Goal: Information Seeking & Learning: Understand process/instructions

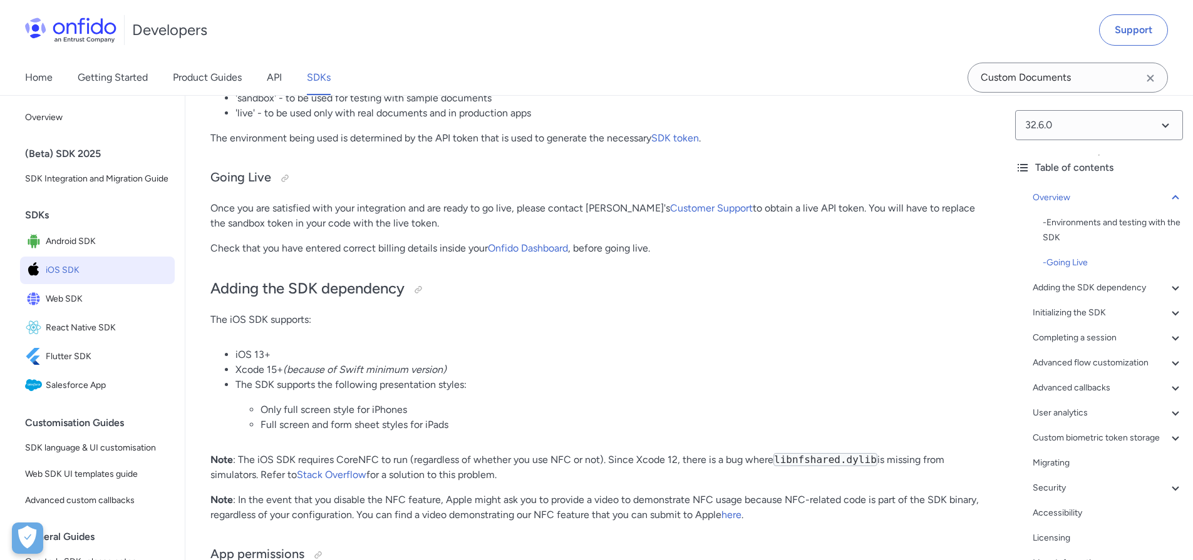
scroll to position [725, 0]
click at [1076, 80] on input "Custom Documents" at bounding box center [1067, 78] width 200 height 30
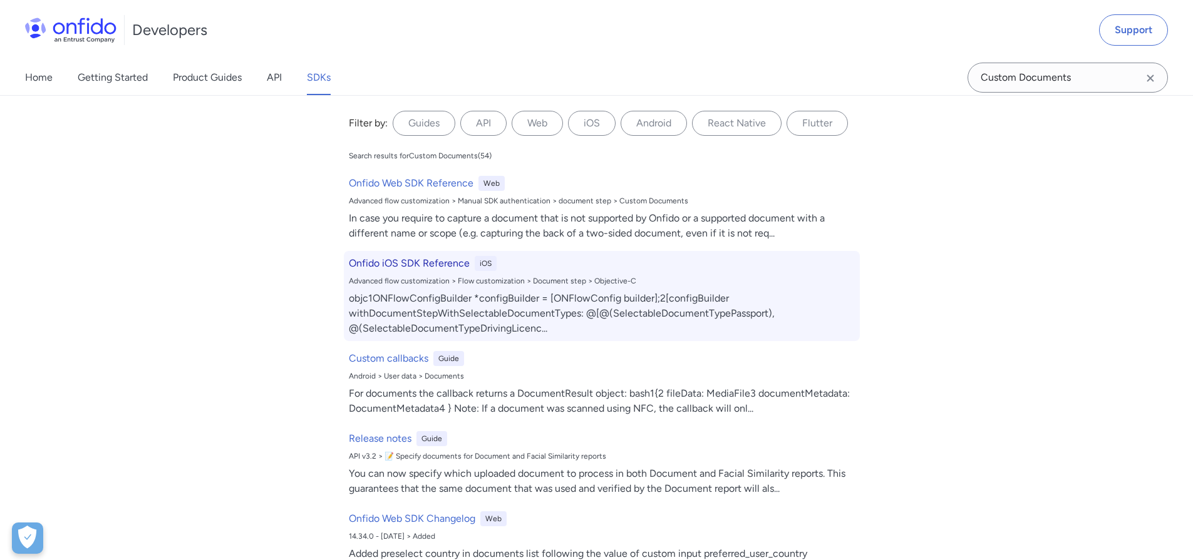
click at [369, 263] on h6 "Onfido iOS SDK Reference" at bounding box center [409, 263] width 121 height 15
click at [487, 312] on div "objc1ONFlowConfigBuilder *configBuilder = [ONFlowConfig builder];2[configBuilde…" at bounding box center [602, 313] width 506 height 45
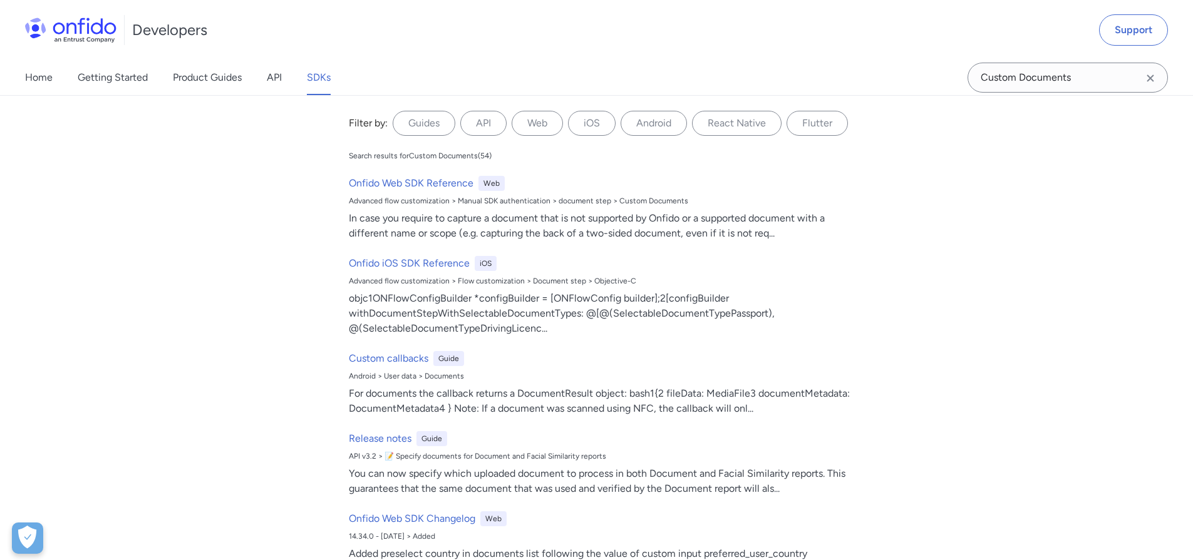
scroll to position [19759, 0]
click at [1079, 80] on input "Custom Documents" at bounding box center [1067, 78] width 200 height 30
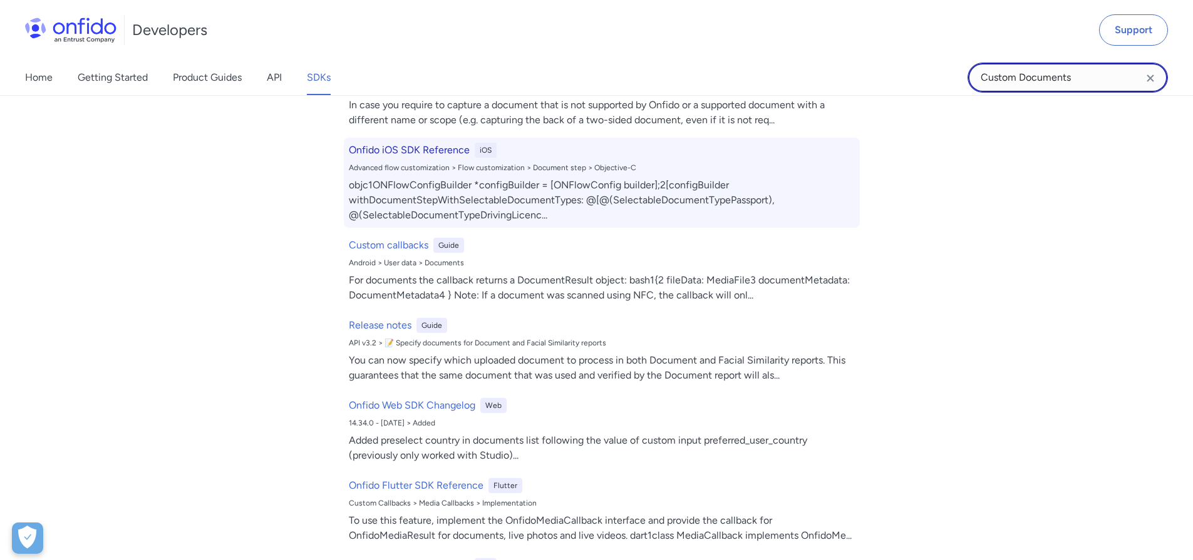
scroll to position [0, 0]
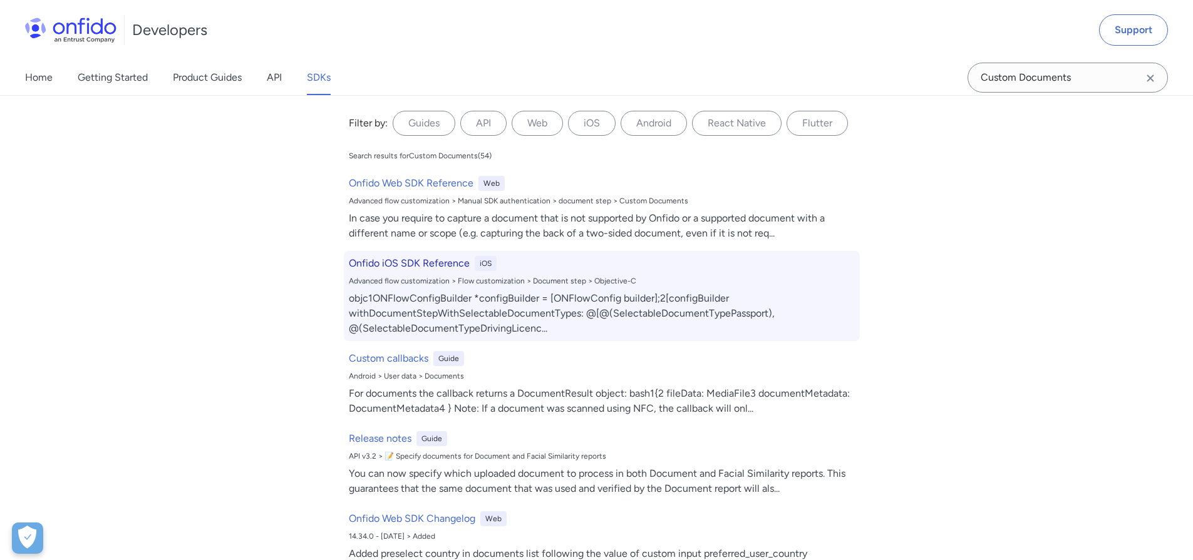
click at [485, 269] on div "iOS" at bounding box center [486, 263] width 22 height 15
click at [374, 269] on h6 "Onfido iOS SDK Reference" at bounding box center [409, 263] width 121 height 15
click at [375, 267] on h6 "Onfido iOS SDK Reference" at bounding box center [409, 263] width 121 height 15
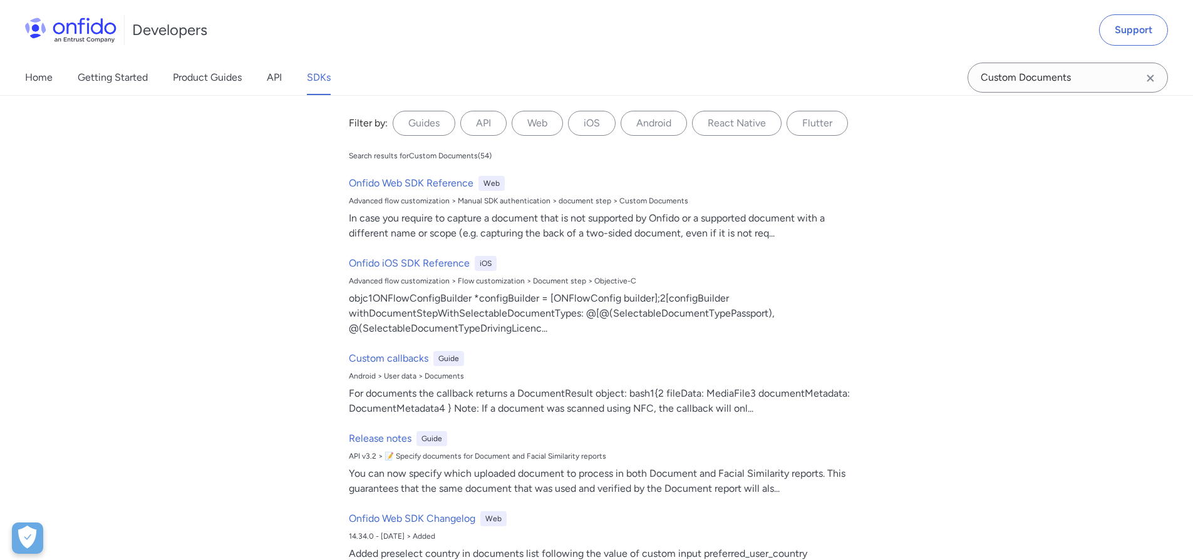
scroll to position [725, 0]
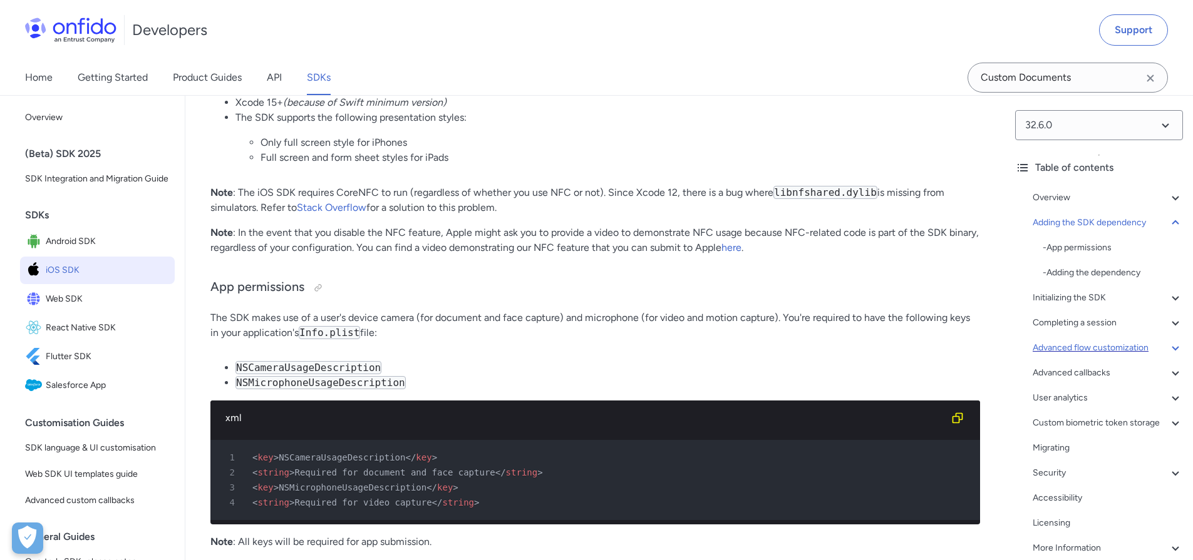
click at [1070, 352] on div "Advanced flow customization" at bounding box center [1108, 348] width 150 height 15
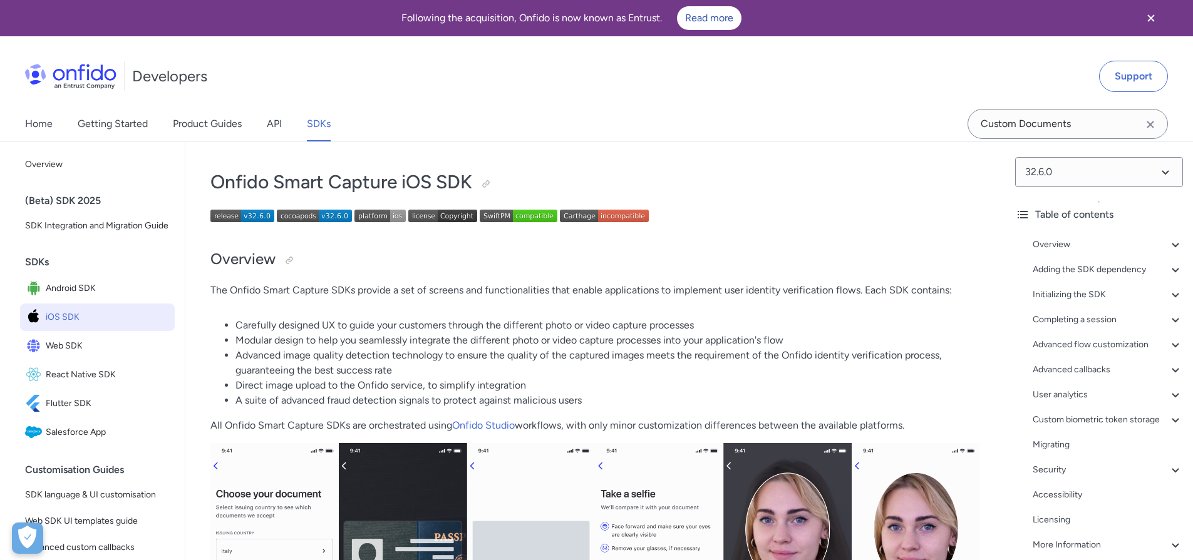
scroll to position [19486, 0]
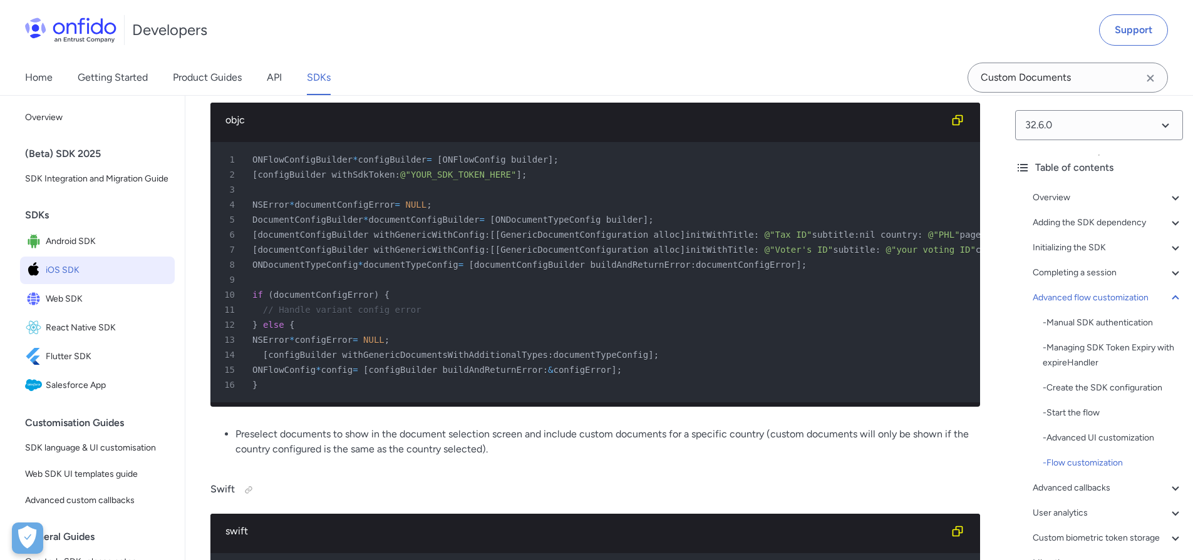
scroll to position [20352, 0]
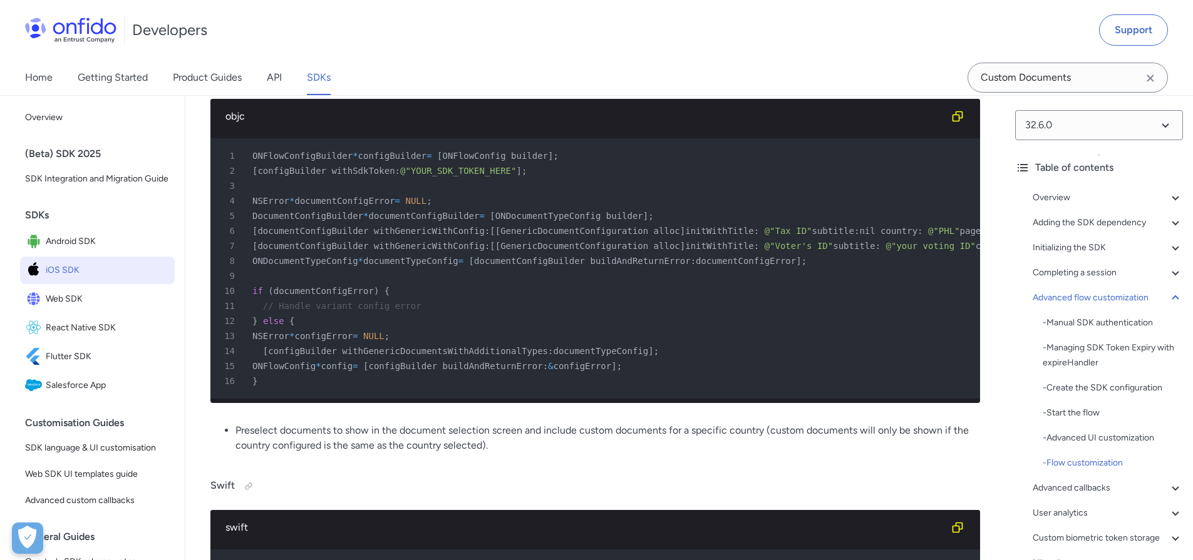
copy span "withGenericDocuments"
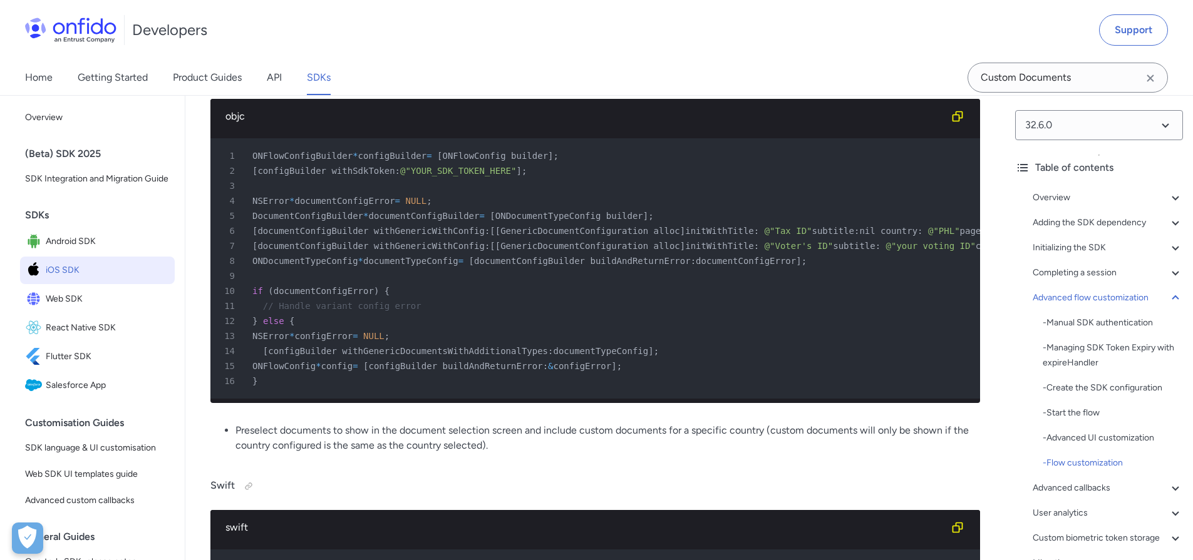
click at [709, 34] on div "Developers Support" at bounding box center [596, 30] width 1193 height 60
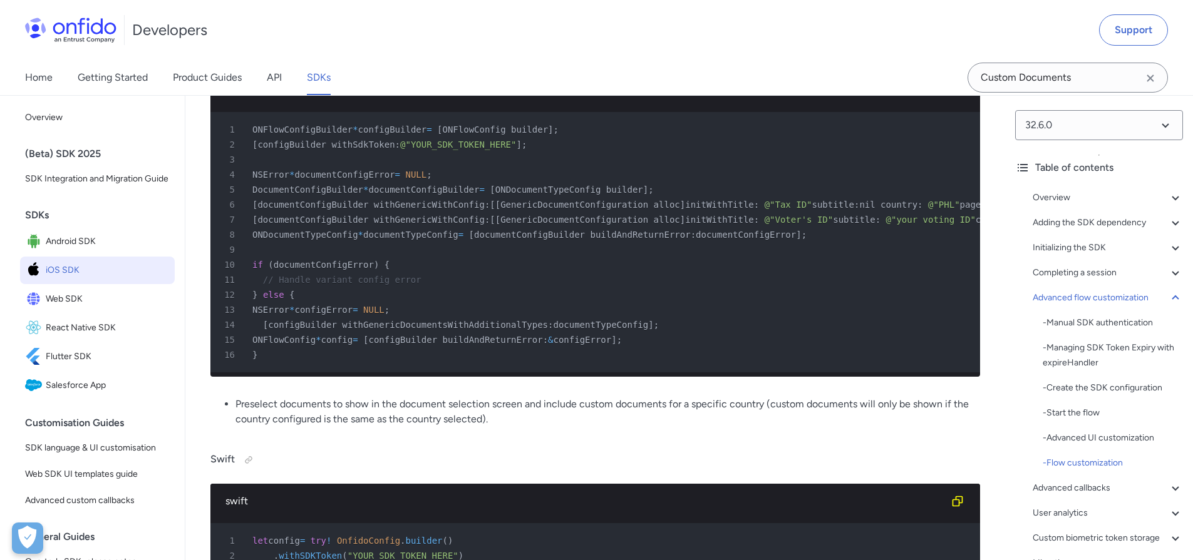
scroll to position [20383, 0]
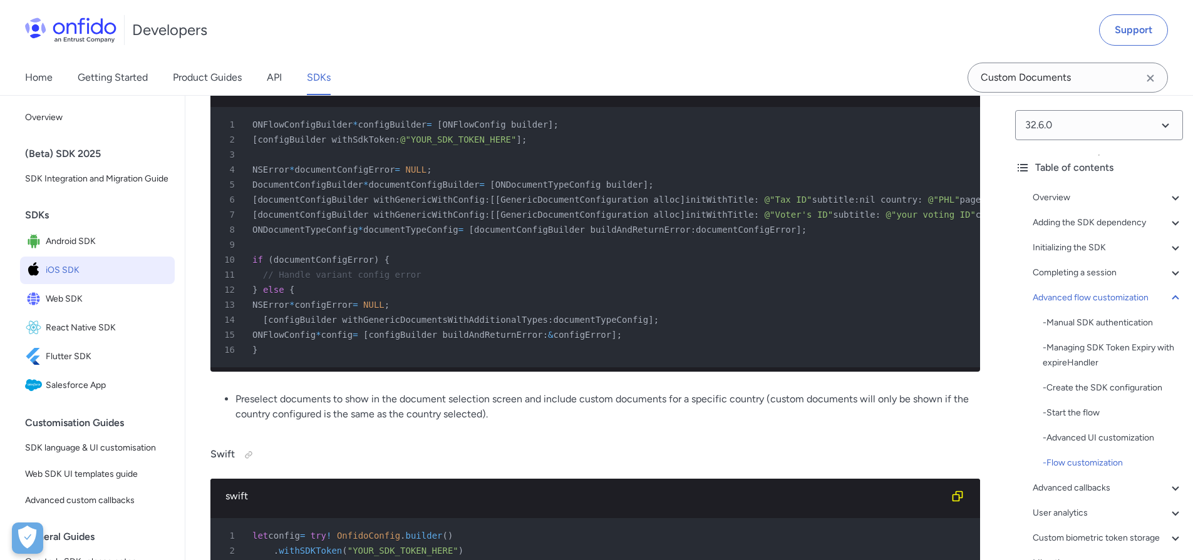
drag, startPoint x: 495, startPoint y: 175, endPoint x: 599, endPoint y: 175, distance: 104.6
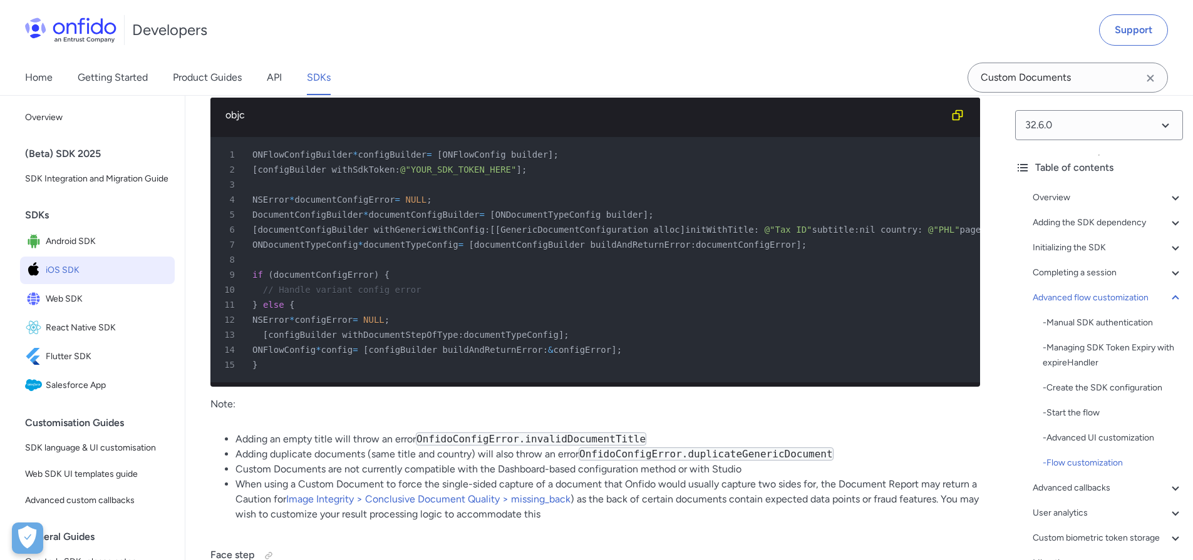
scroll to position [21733, 0]
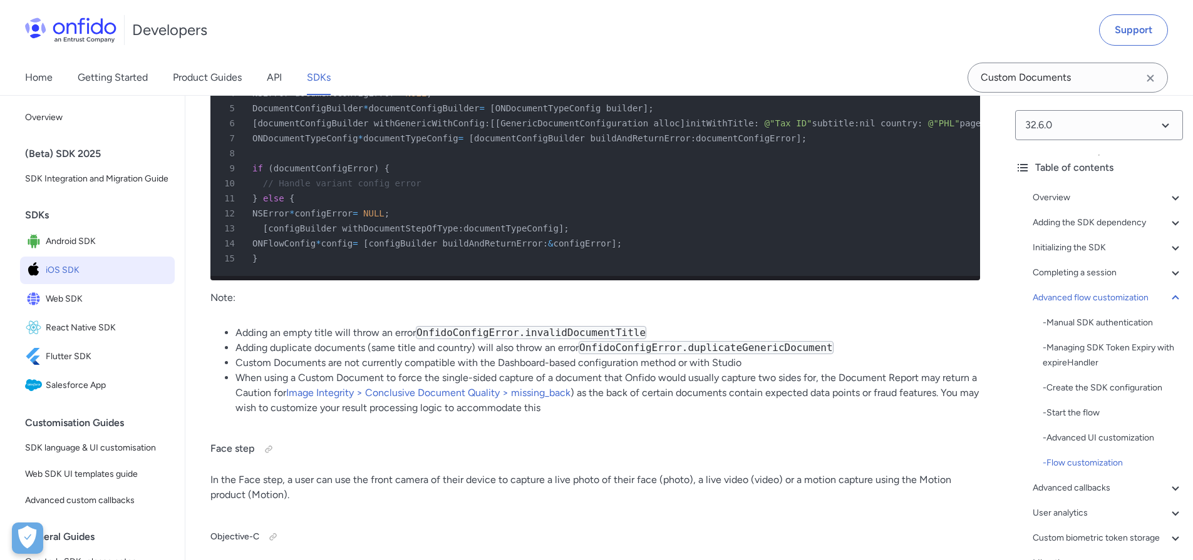
drag, startPoint x: 406, startPoint y: 320, endPoint x: 894, endPoint y: 332, distance: 487.9
copy pre ". generic ( config : 4 GenericDocumentConfiguration ( title : "Voter's ID" , su…"
